Goal: Check status: Check status

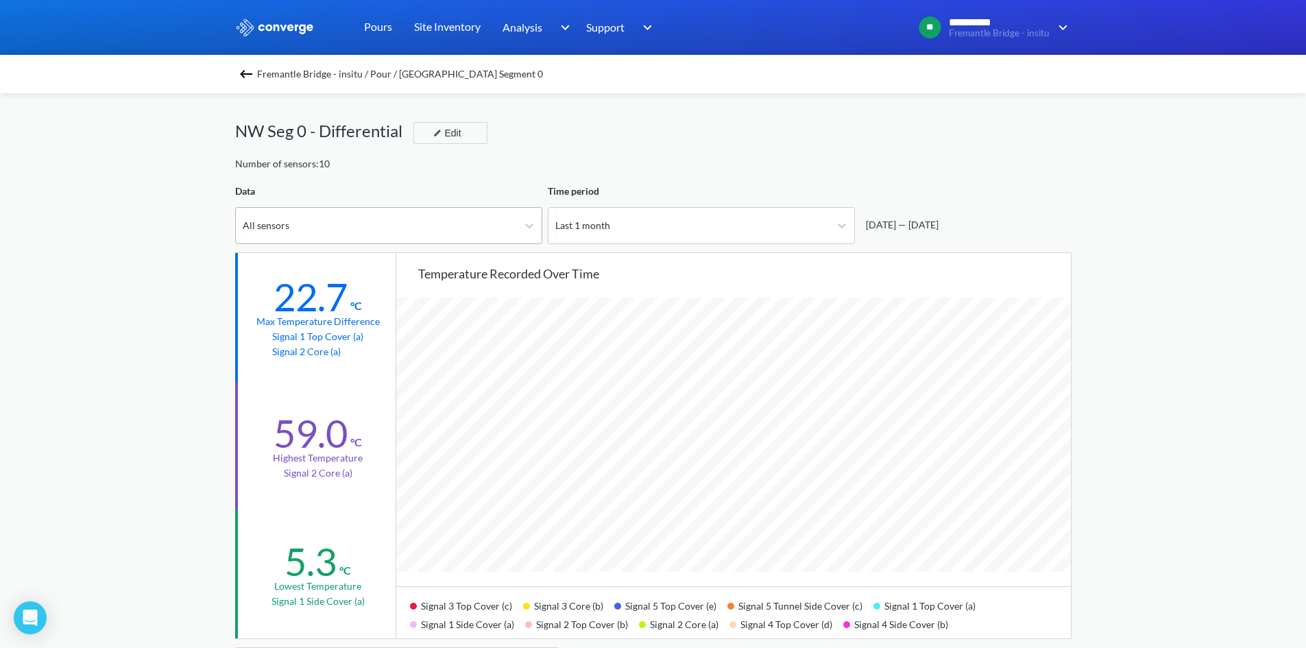
click at [432, 219] on div "All sensors" at bounding box center [376, 226] width 281 height 36
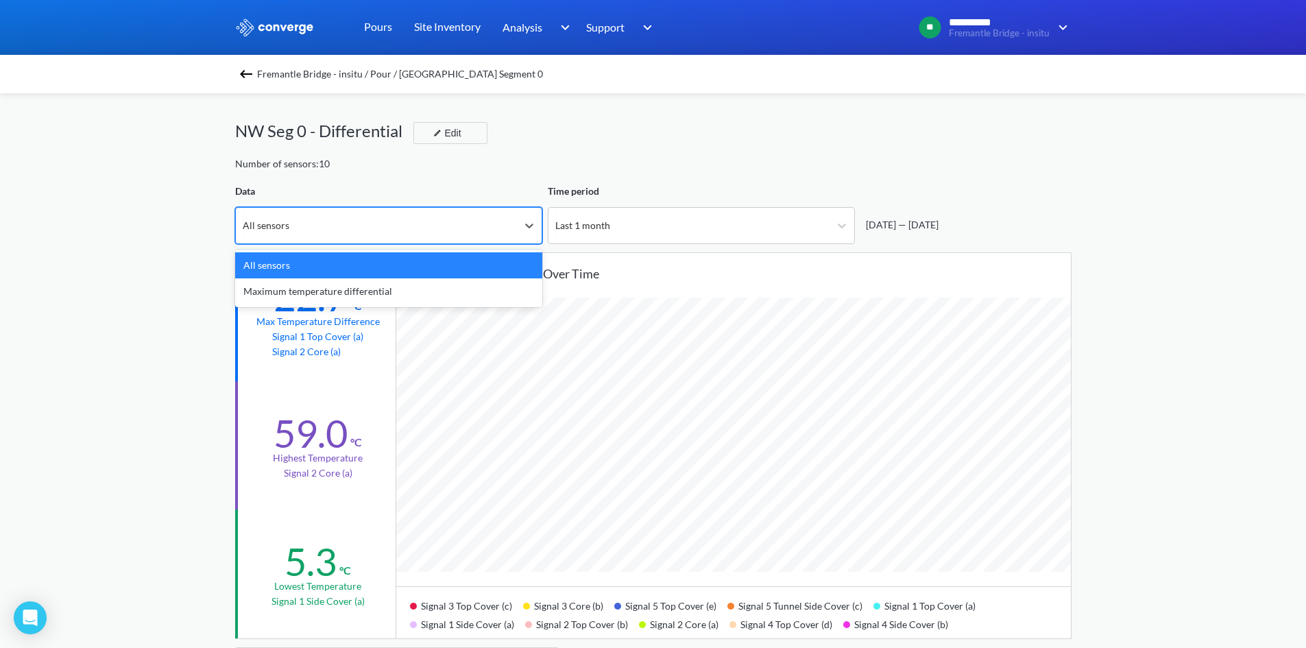
click at [432, 219] on div "All sensors" at bounding box center [376, 226] width 281 height 36
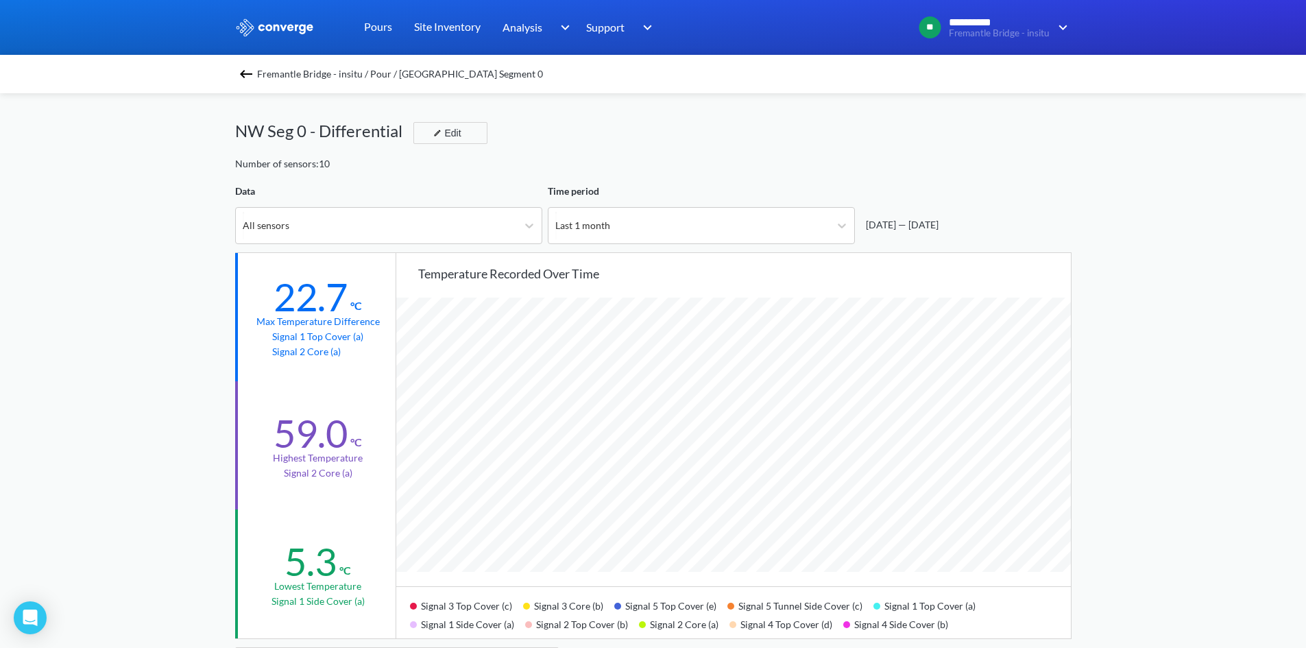
click at [254, 67] on img at bounding box center [246, 74] width 16 height 16
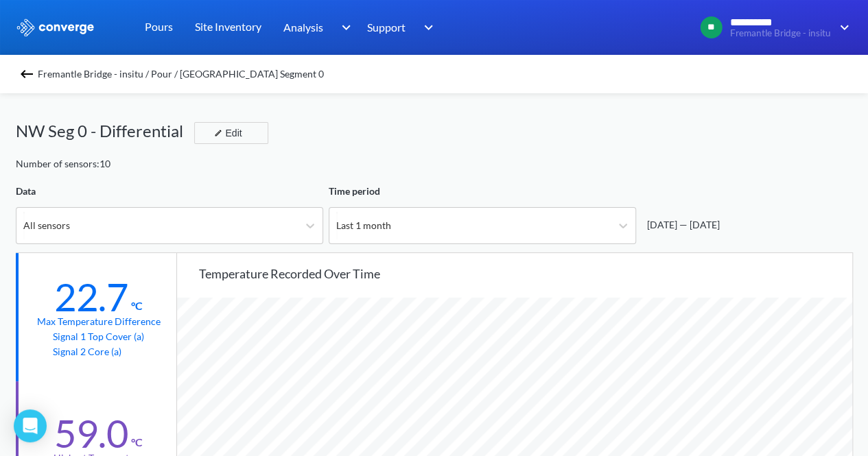
click at [29, 81] on img at bounding box center [27, 74] width 16 height 16
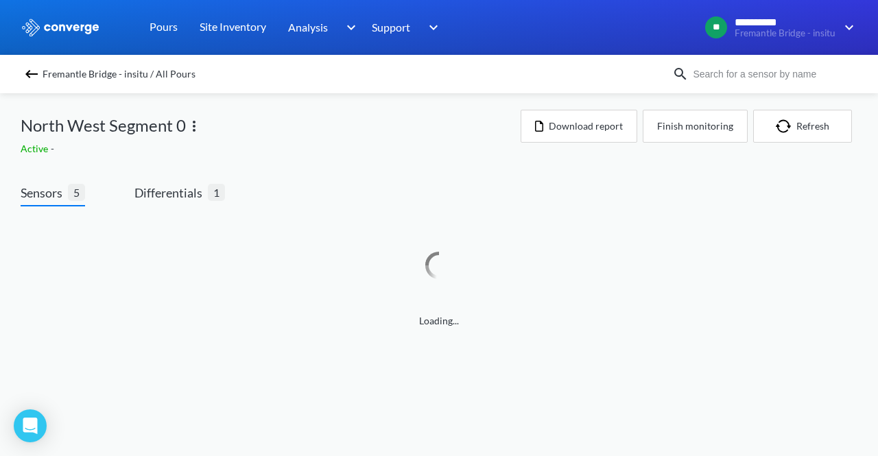
click at [29, 77] on img at bounding box center [31, 74] width 16 height 16
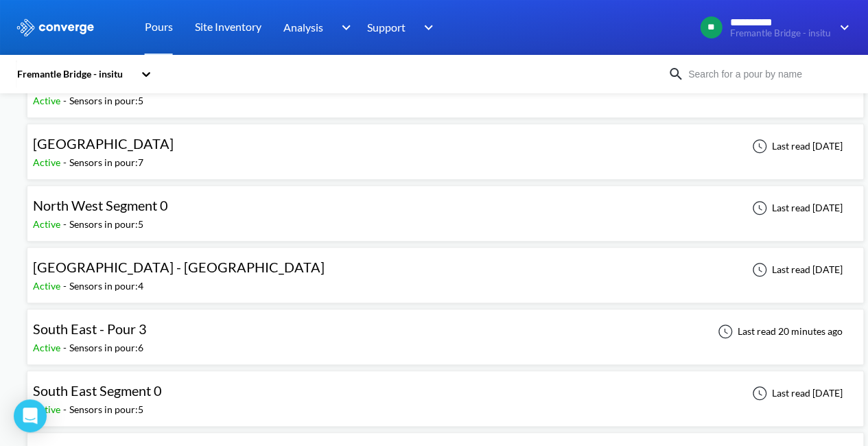
scroll to position [480, 0]
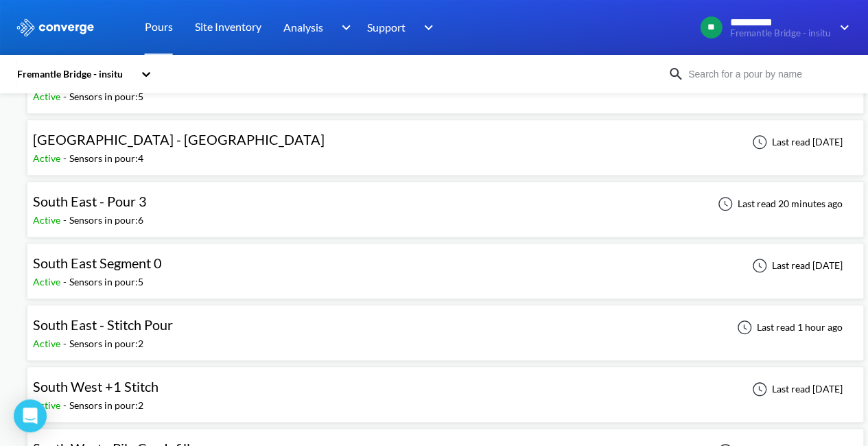
click at [204, 202] on div "South East - Pour 3 Active - Sensors in pour: 6 Last read 20 minutes ago" at bounding box center [445, 209] width 824 height 44
